Goal: Find contact information: Find contact information

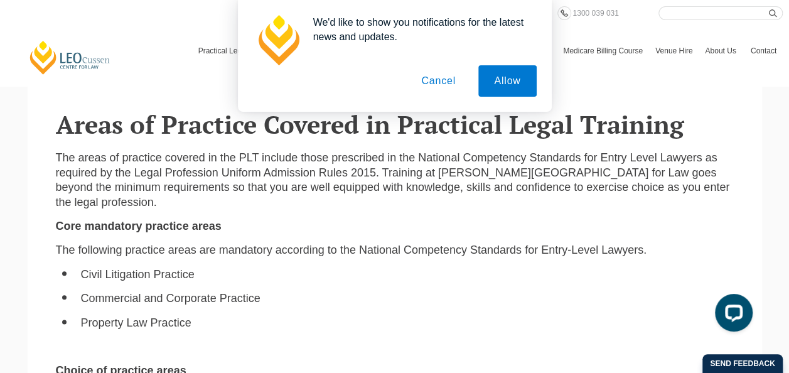
click at [425, 82] on button "Cancel" at bounding box center [438, 80] width 66 height 31
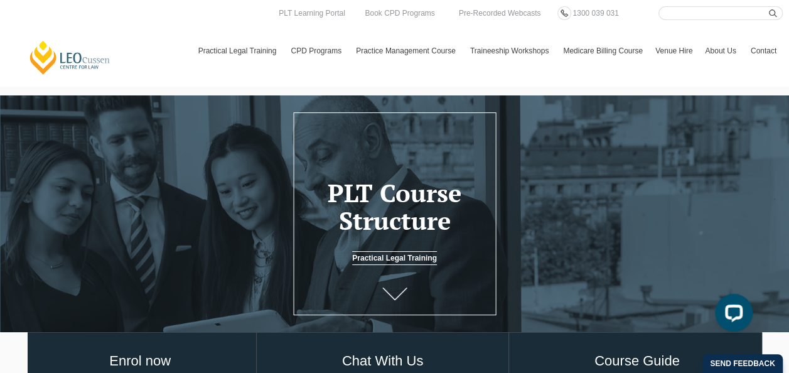
click at [762, 72] on header "Leo Cussen Centre for Law Search here Practical Legal Training Our Practical Le…" at bounding box center [394, 43] width 789 height 86
click at [521, 145] on div at bounding box center [394, 213] width 789 height 237
